Goal: Check status

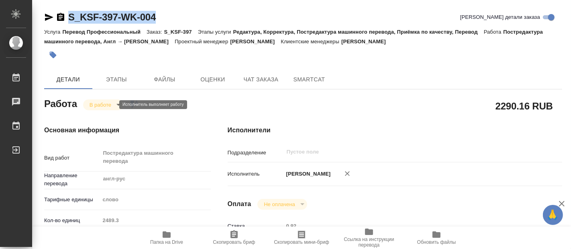
click at [112, 103] on body "🙏 .cls-1 fill:#fff; AWATERA [PERSON_NAME] 0 Чаты График Выйти S_KSF-397-WK-004 …" at bounding box center [285, 124] width 571 height 249
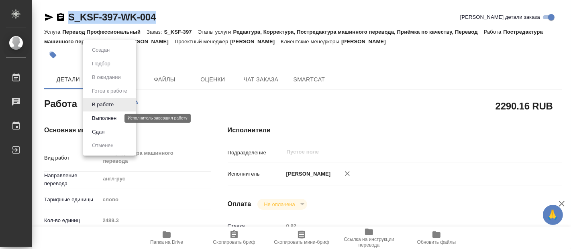
click at [102, 116] on button "Выполнен" at bounding box center [104, 118] width 29 height 9
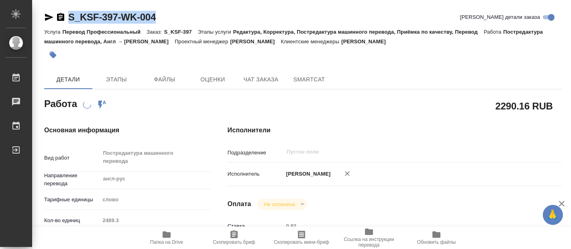
click at [166, 239] on icon "button" at bounding box center [167, 235] width 10 height 10
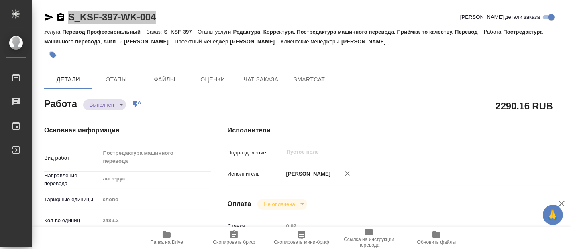
type textarea "x"
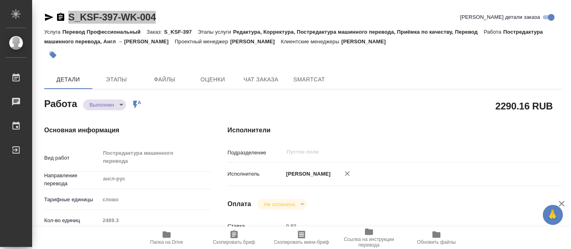
type textarea "x"
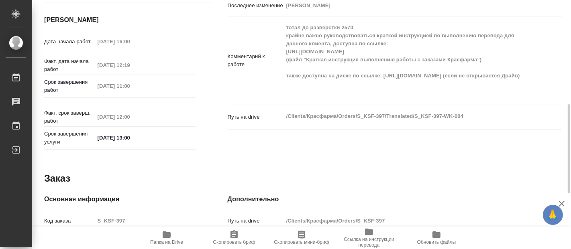
scroll to position [113, 0]
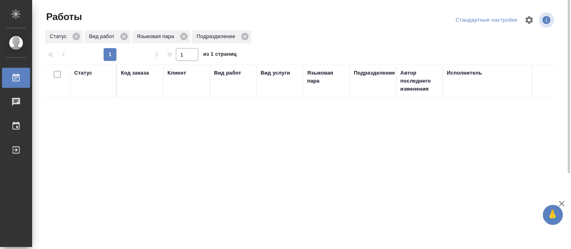
drag, startPoint x: 52, startPoint y: 184, endPoint x: 52, endPoint y: 118, distance: 66.3
click at [52, 184] on div "Статус Код заказа Клиент Вид работ Вид услуги Языковая пара Подразделение Автор…" at bounding box center [300, 209] width 512 height 289
click at [47, 155] on div "Статус Код заказа Клиент Вид работ Вид услуги Языковая пара Подразделение Автор…" at bounding box center [300, 209] width 512 height 289
drag, startPoint x: 50, startPoint y: 27, endPoint x: 25, endPoint y: 90, distance: 67.3
click at [50, 27] on div "Работы" at bounding box center [130, 19] width 173 height 19
